Goal: Complete application form

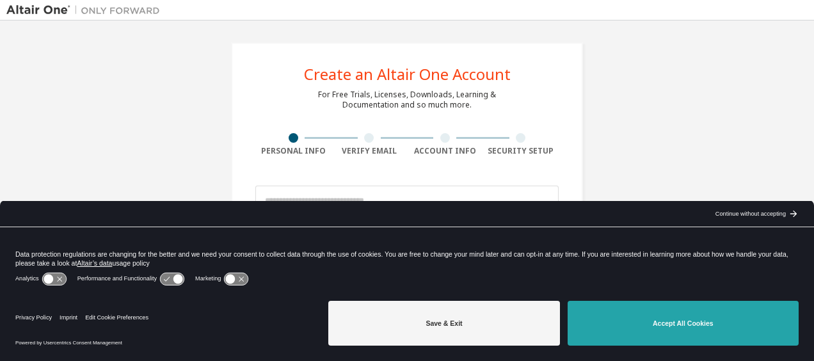
click at [687, 325] on button "Accept All Cookies" at bounding box center [683, 323] width 231 height 45
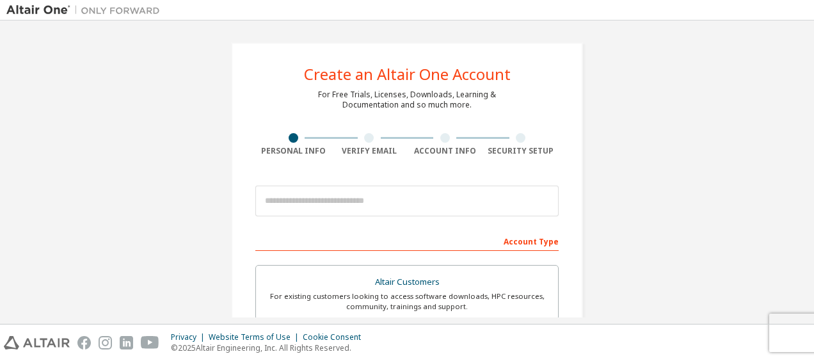
scroll to position [80, 0]
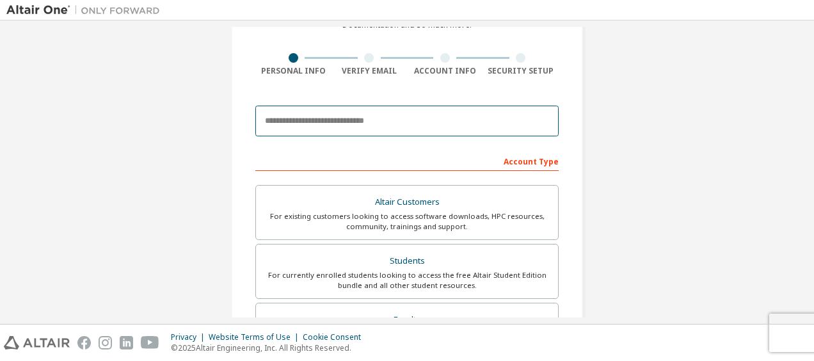
click at [448, 122] on input "email" at bounding box center [406, 121] width 303 height 31
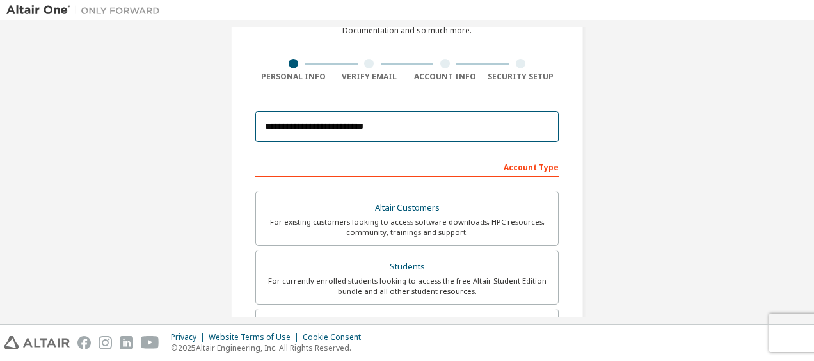
scroll to position [72, 0]
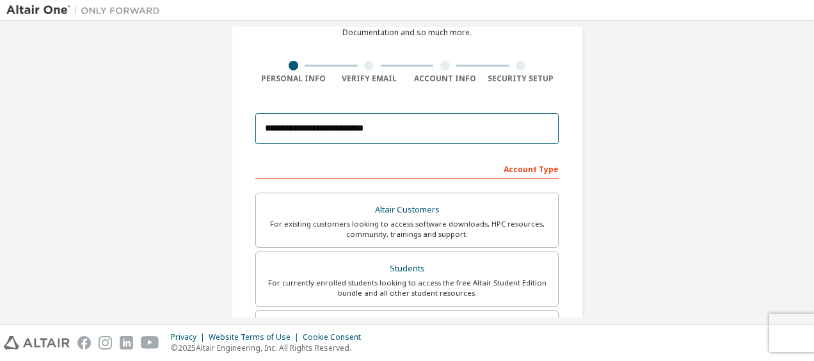
type input "**********"
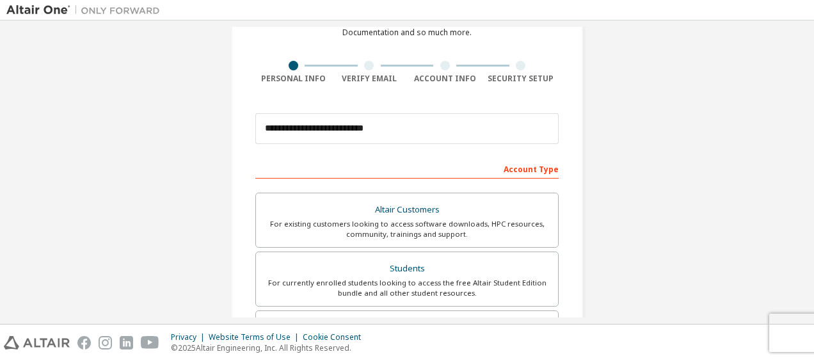
click at [627, 152] on div "**********" at bounding box center [406, 294] width 801 height 678
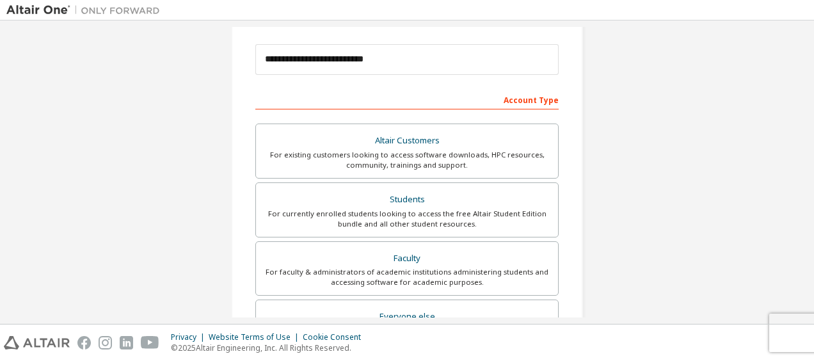
scroll to position [194, 0]
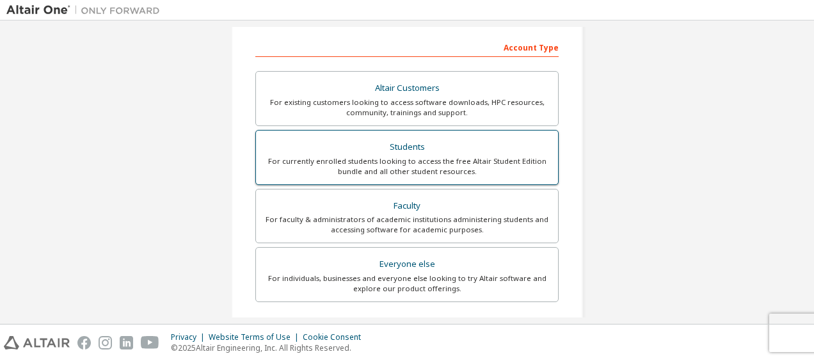
click at [463, 156] on div "For currently enrolled students looking to access the free Altair Student Editi…" at bounding box center [407, 166] width 287 height 20
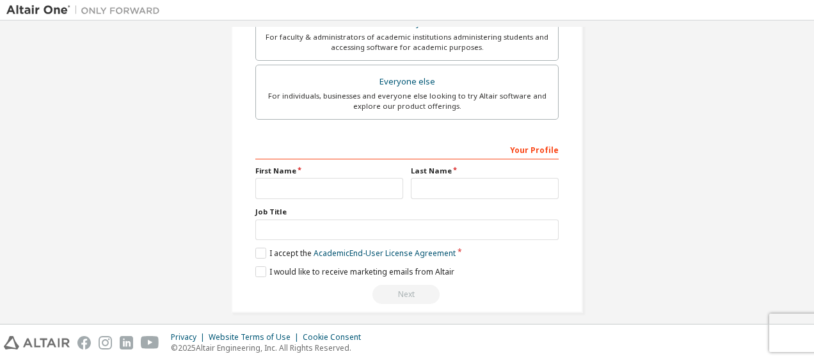
scroll to position [377, 0]
click at [357, 182] on input "text" at bounding box center [329, 187] width 148 height 21
type input "*******"
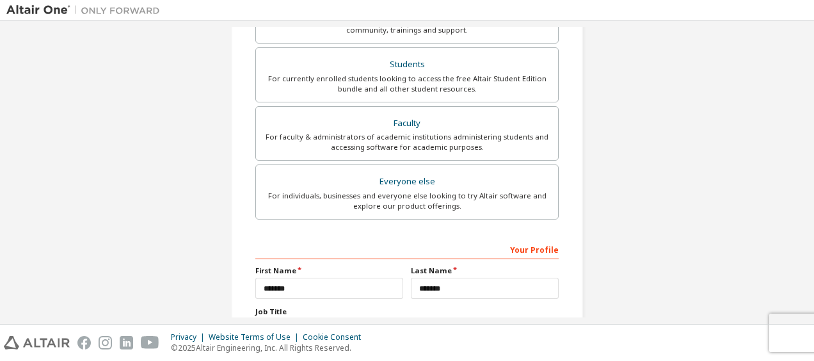
scroll to position [384, 0]
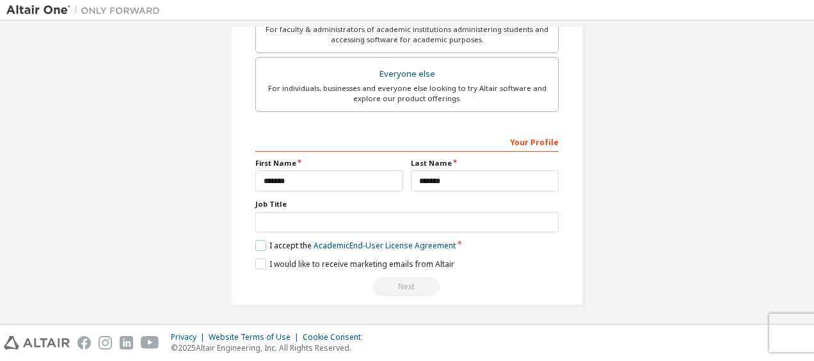
click at [259, 241] on label "I accept the Academic End-User License Agreement" at bounding box center [355, 245] width 200 height 11
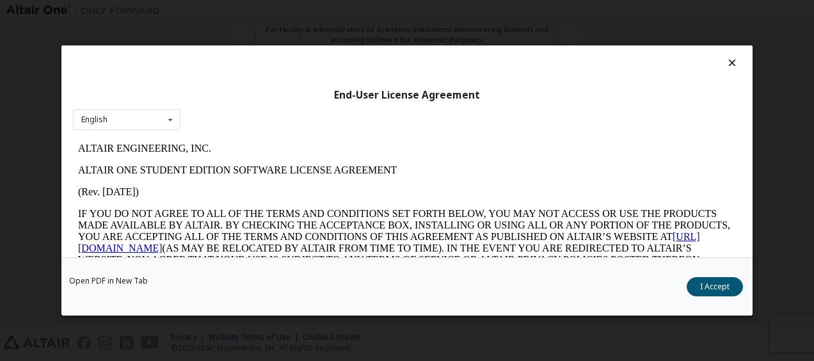
scroll to position [0, 0]
click at [712, 283] on button "I Accept" at bounding box center [715, 286] width 56 height 19
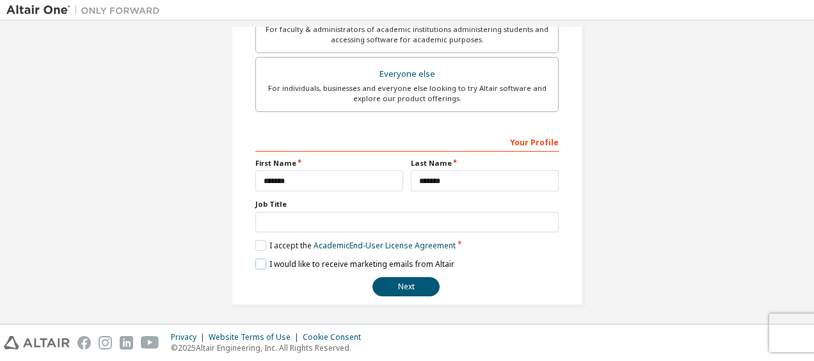
click at [257, 259] on label "I would like to receive marketing emails from Altair" at bounding box center [354, 264] width 199 height 11
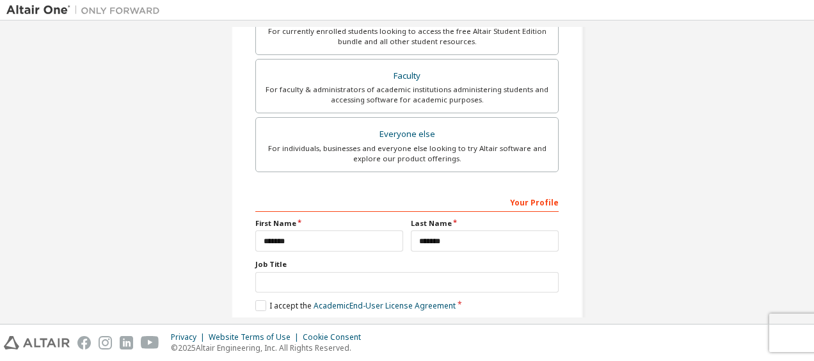
scroll to position [384, 0]
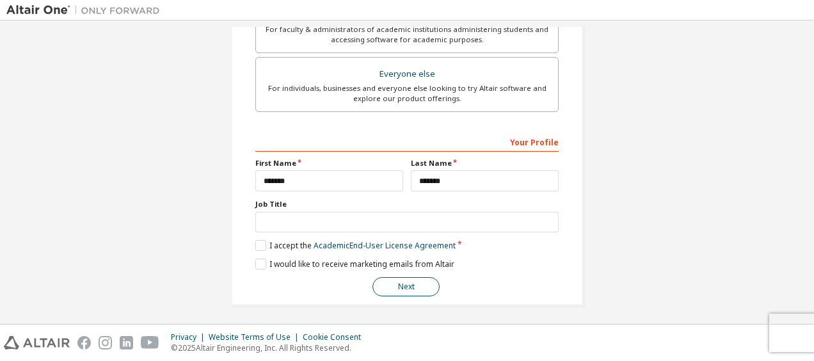
click at [419, 285] on button "Next" at bounding box center [406, 286] width 67 height 19
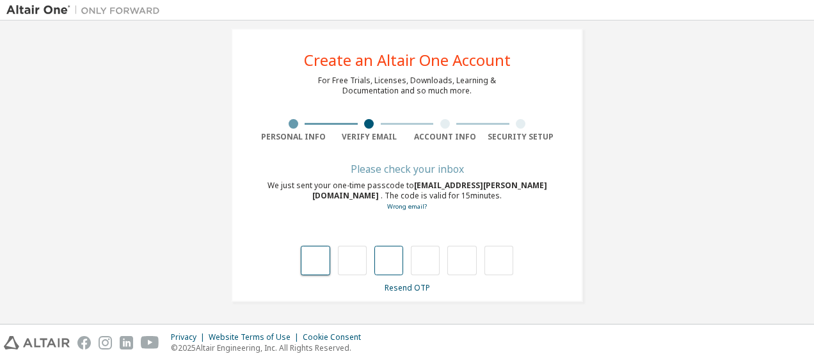
type input "*"
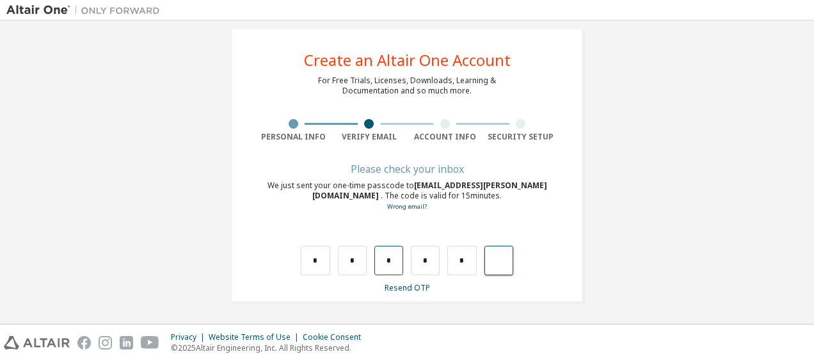
type input "*"
